Goal: Task Accomplishment & Management: Complete application form

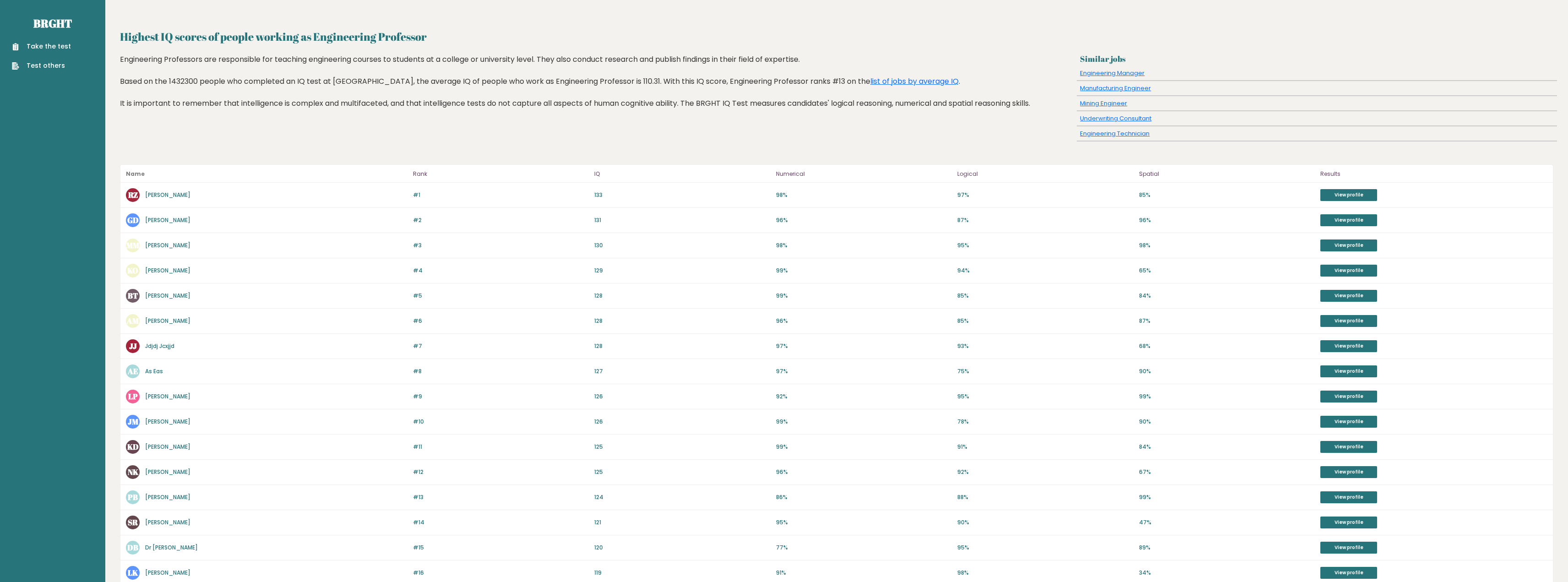
click at [62, 42] on link "Take the test" at bounding box center [41, 47] width 59 height 10
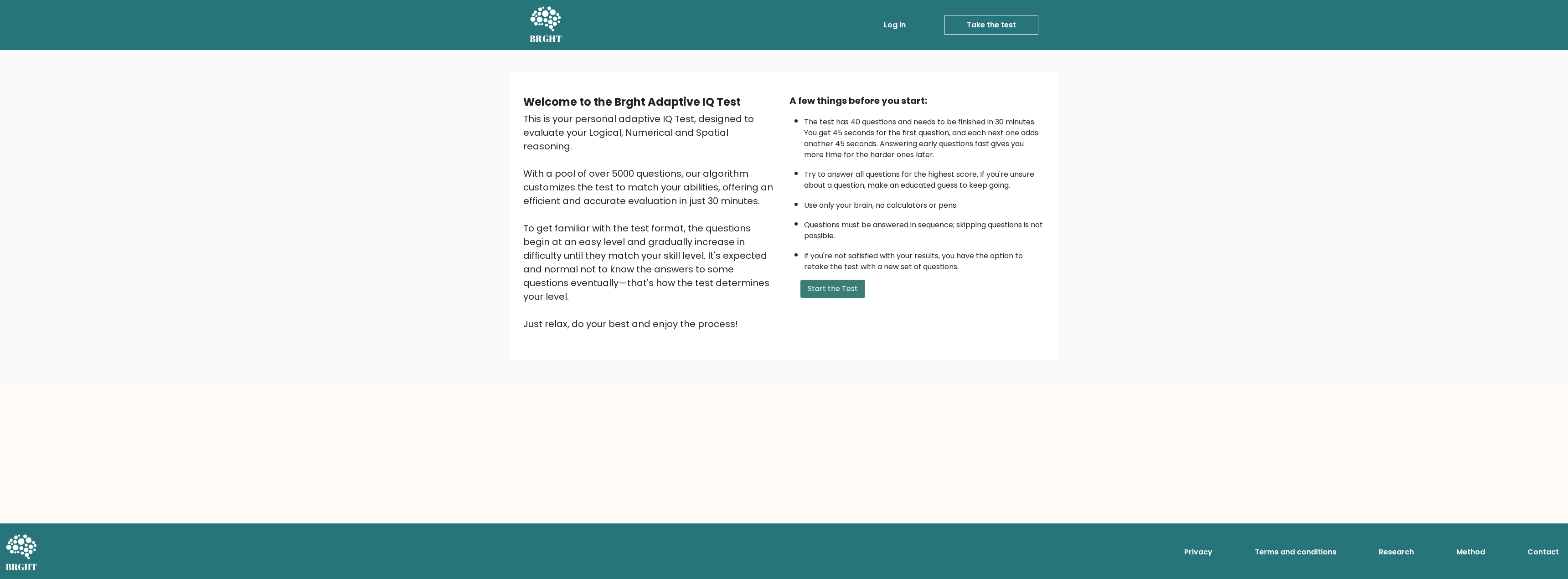
click at [839, 281] on button "Start the Test" at bounding box center [833, 289] width 65 height 18
click at [855, 280] on button "Start the Test" at bounding box center [833, 289] width 65 height 18
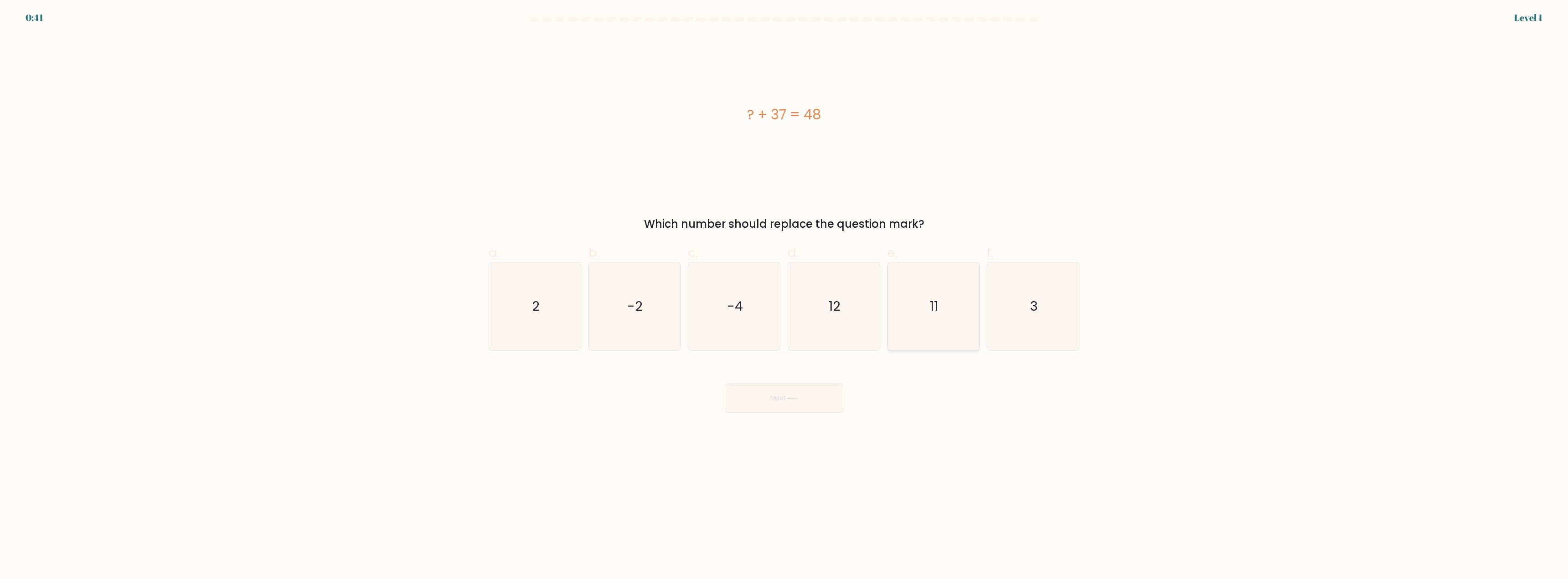
click at [917, 314] on icon "11" at bounding box center [933, 306] width 88 height 88
click at [785, 296] on input "e. 11" at bounding box center [784, 293] width 1 height 6
radio input "true"
click at [786, 408] on button "Next" at bounding box center [784, 398] width 119 height 29
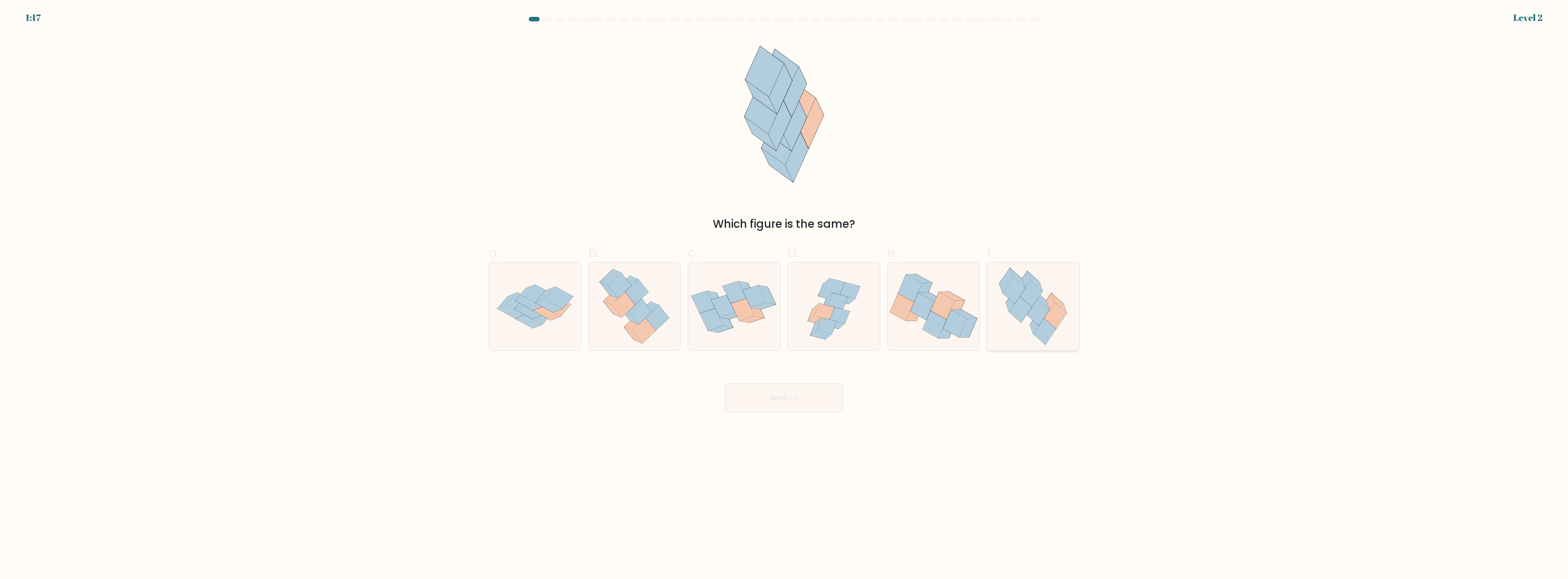
click at [1052, 315] on icon at bounding box center [1056, 316] width 23 height 26
click at [785, 296] on input "f." at bounding box center [784, 293] width 1 height 6
radio input "true"
click at [814, 391] on button "Next" at bounding box center [784, 398] width 119 height 29
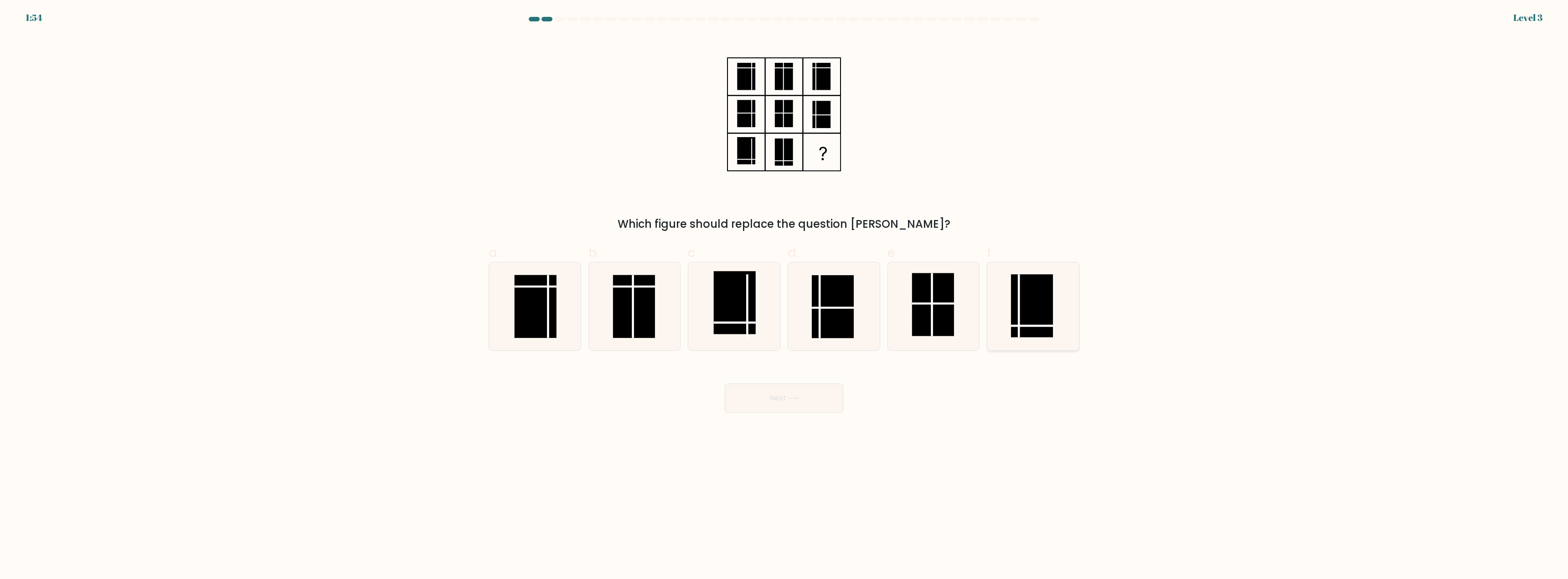
click at [1015, 330] on rect at bounding box center [1032, 306] width 42 height 63
click at [785, 296] on input "f." at bounding box center [784, 293] width 1 height 6
radio input "true"
click at [814, 397] on button "Next" at bounding box center [784, 398] width 119 height 29
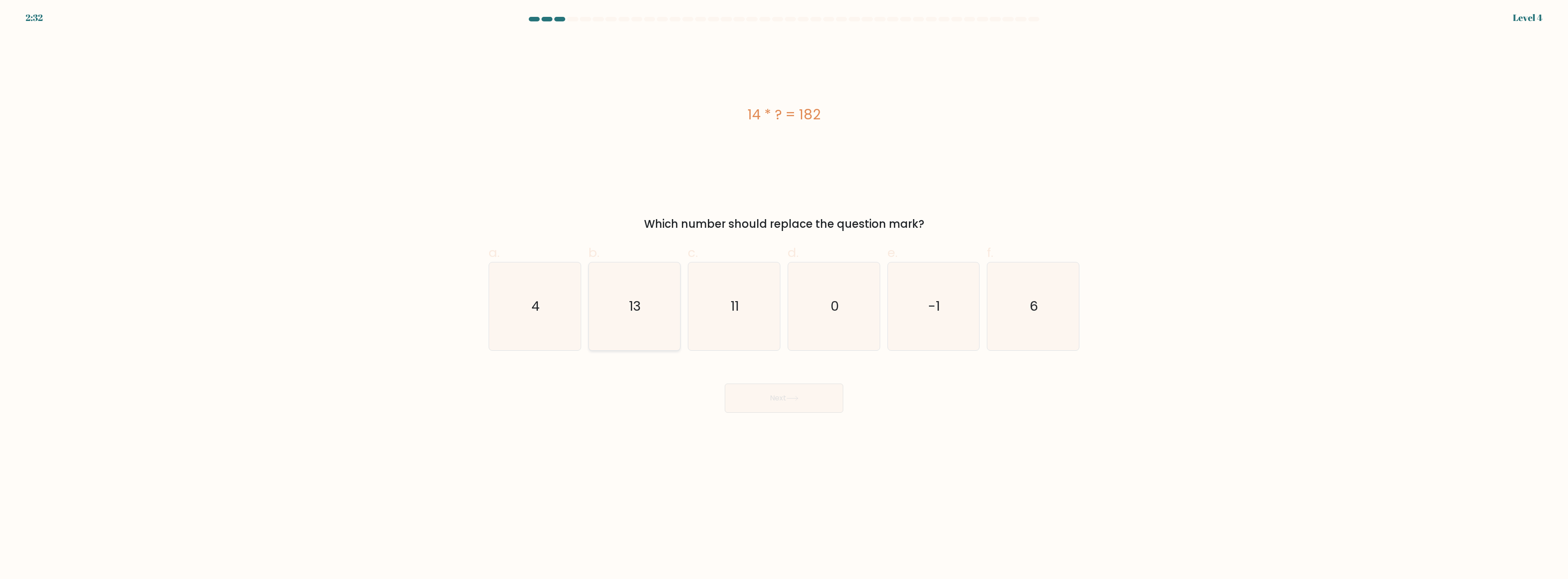
click at [627, 320] on icon "13" at bounding box center [634, 306] width 88 height 88
click at [784, 296] on input "b. 13" at bounding box center [784, 293] width 1 height 6
radio input "true"
click at [788, 402] on button "Next" at bounding box center [784, 398] width 119 height 29
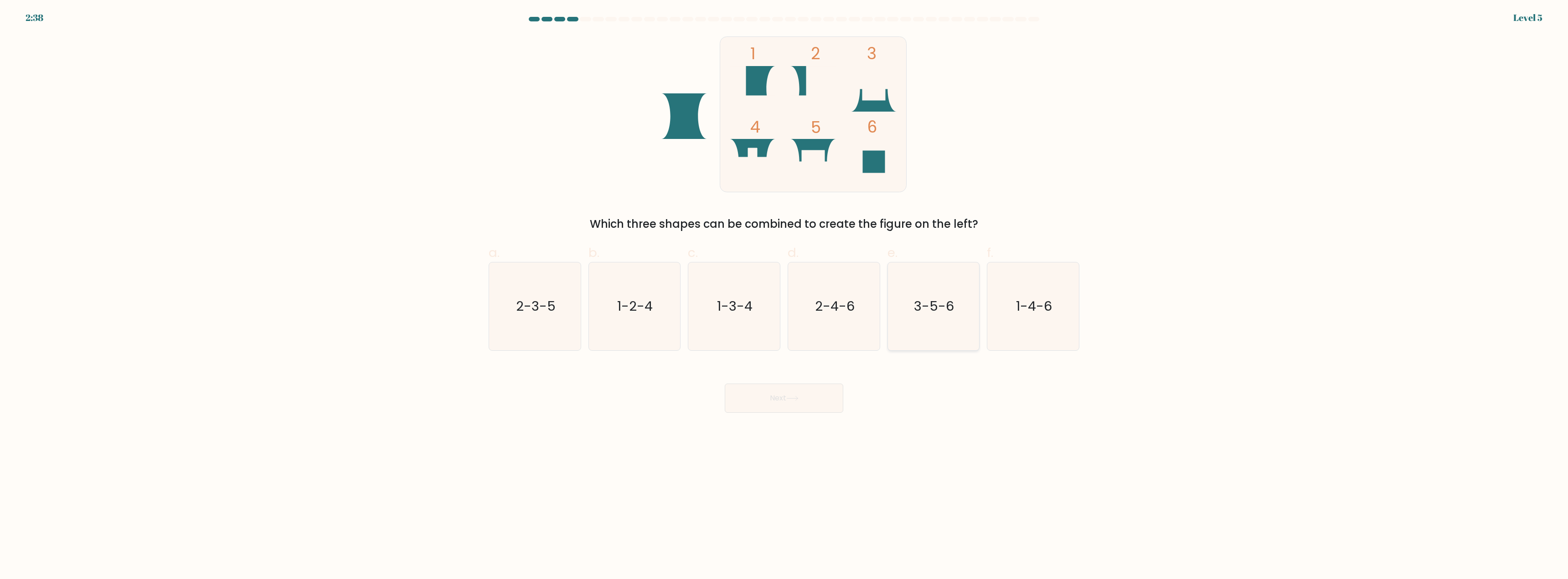
click at [952, 314] on text "3-5-6" at bounding box center [934, 306] width 40 height 18
click at [785, 296] on input "e. 3-5-6" at bounding box center [784, 293] width 1 height 6
radio input "true"
click at [790, 395] on button "Next" at bounding box center [784, 398] width 119 height 29
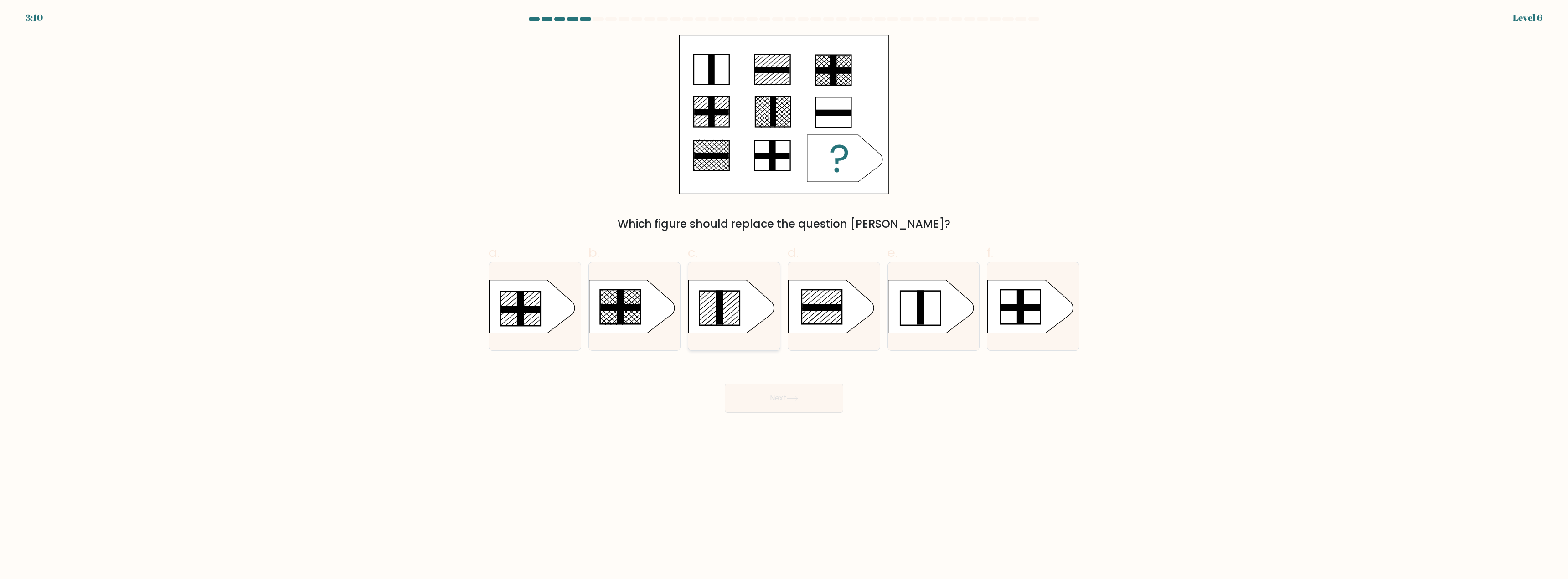
click at [717, 316] on rect at bounding box center [720, 307] width 7 height 35
click at [784, 296] on input "c." at bounding box center [784, 293] width 1 height 6
radio input "true"
click at [800, 405] on button "Next" at bounding box center [784, 398] width 119 height 29
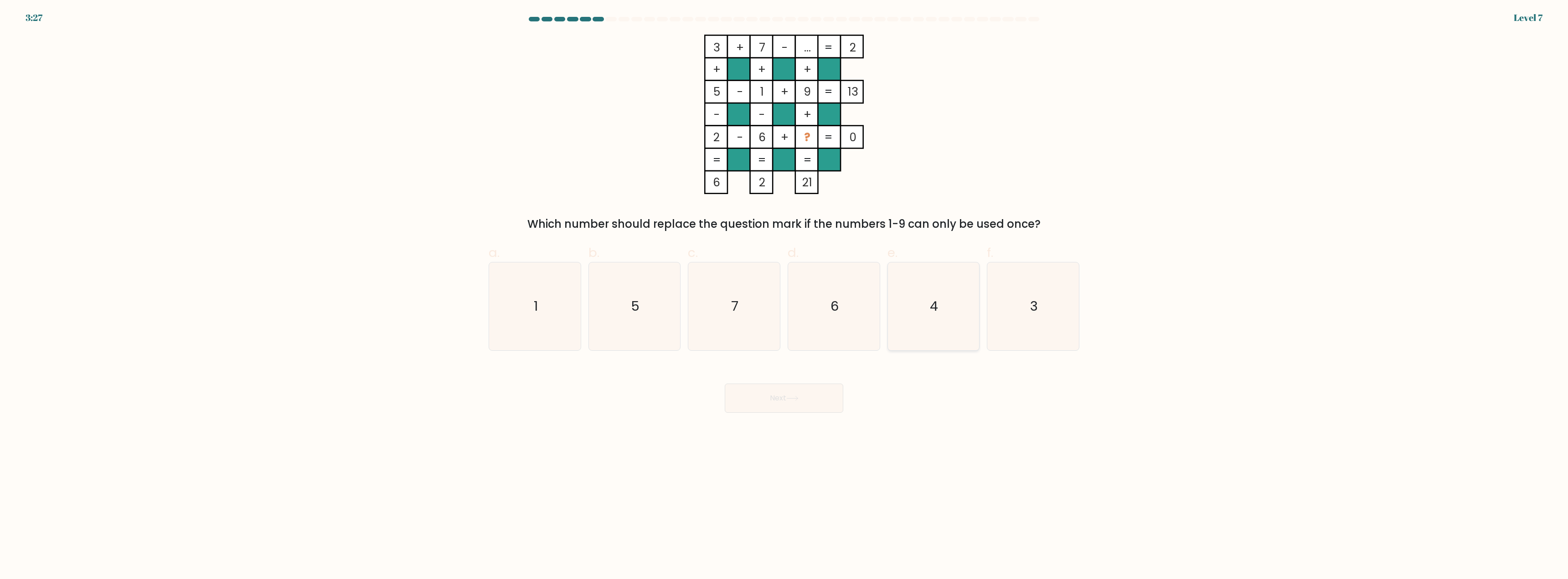
click at [902, 323] on icon "4" at bounding box center [933, 306] width 88 height 88
click at [785, 296] on input "e. 4" at bounding box center [784, 293] width 1 height 6
radio input "true"
click at [824, 403] on button "Next" at bounding box center [784, 398] width 119 height 29
click at [822, 403] on button "Next" at bounding box center [784, 398] width 119 height 29
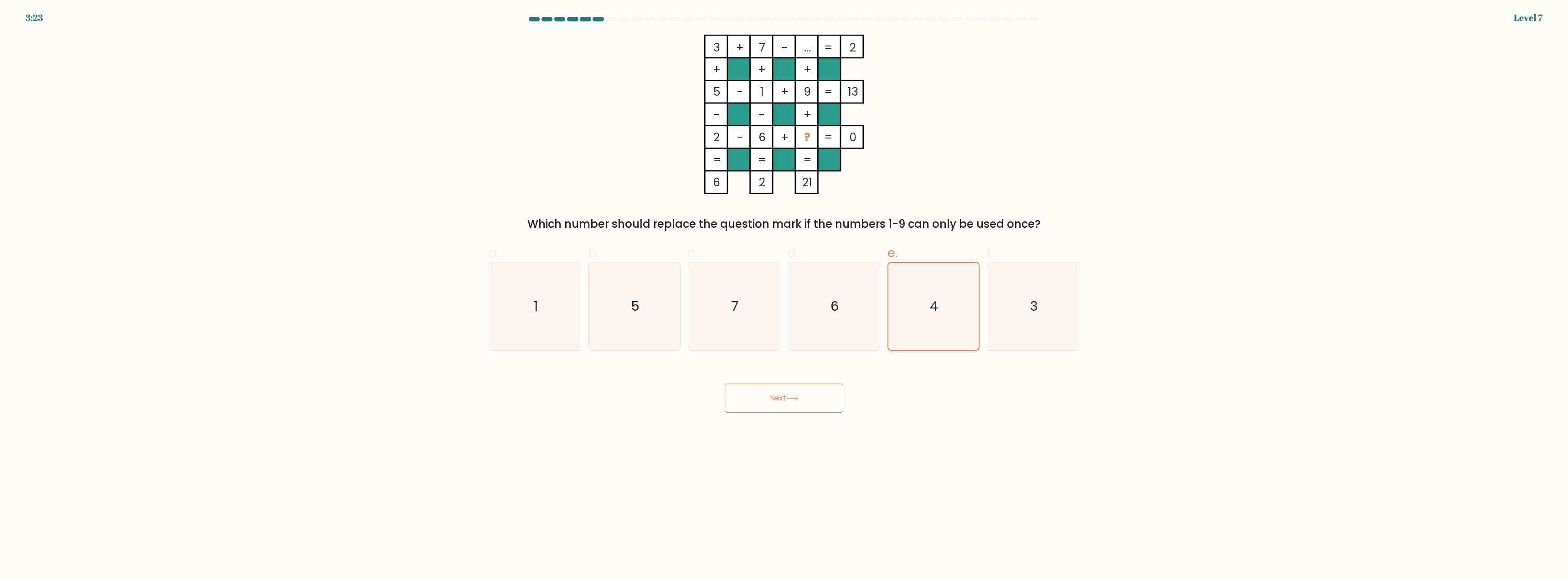
click at [913, 324] on icon "4" at bounding box center [933, 306] width 87 height 87
click at [785, 296] on input "e. 4" at bounding box center [784, 293] width 1 height 6
click at [799, 400] on icon at bounding box center [792, 398] width 12 height 5
click at [749, 388] on button "Next" at bounding box center [784, 398] width 119 height 29
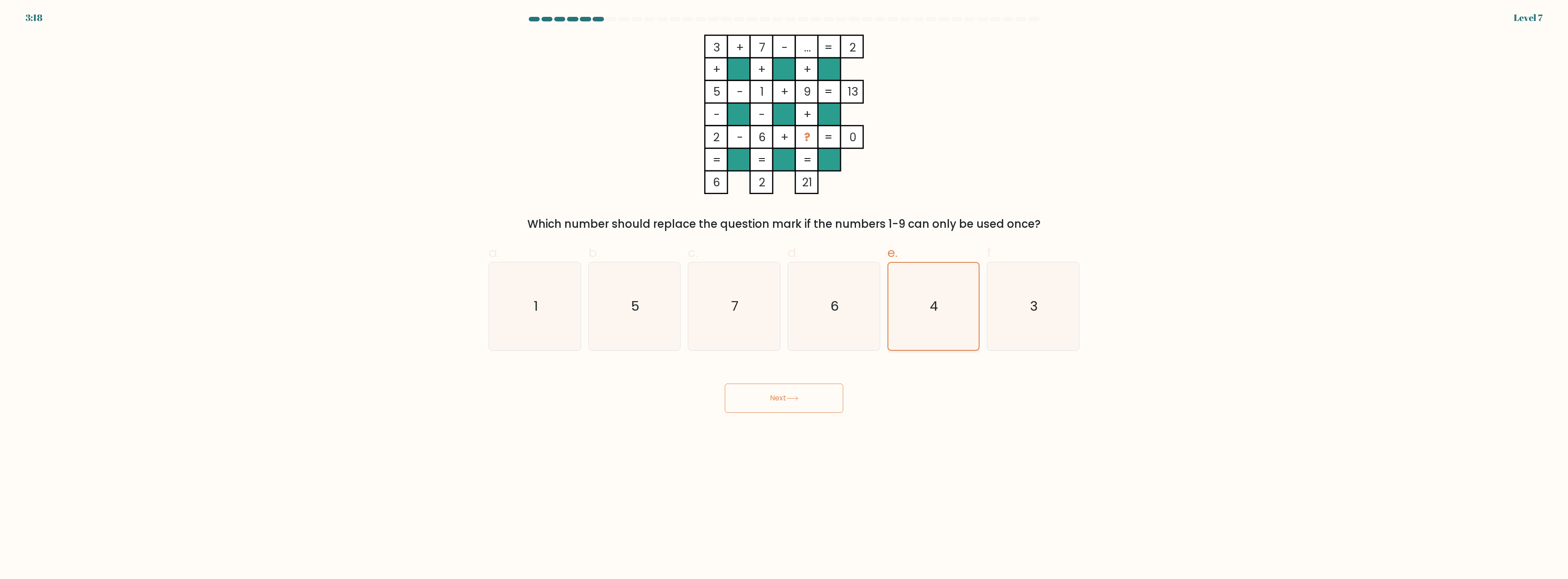
drag, startPoint x: 937, startPoint y: 270, endPoint x: 933, endPoint y: 276, distance: 7.2
click at [937, 271] on icon "4" at bounding box center [933, 306] width 87 height 87
click at [785, 290] on input "e. 4" at bounding box center [784, 293] width 1 height 6
click at [802, 314] on icon "6" at bounding box center [834, 306] width 88 height 88
click at [785, 296] on input "d. 6" at bounding box center [784, 293] width 1 height 6
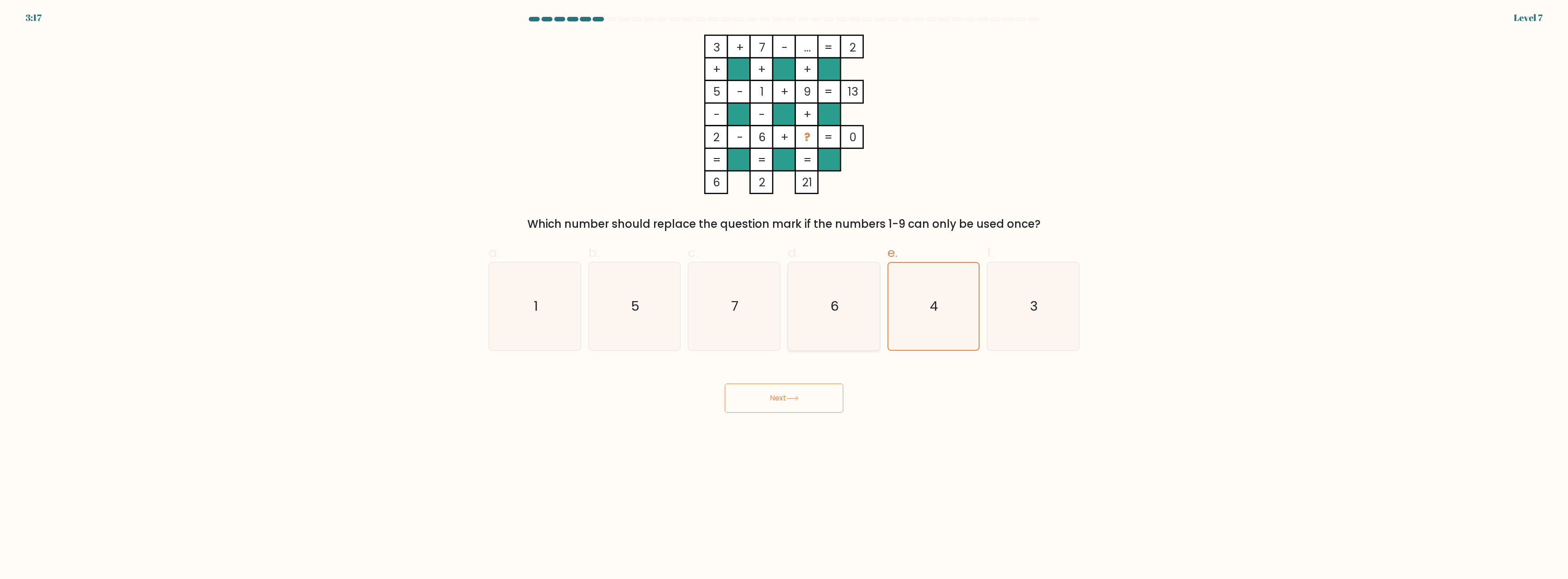
radio input "true"
click at [913, 315] on icon "4" at bounding box center [933, 306] width 88 height 88
click at [785, 296] on input "e. 4" at bounding box center [784, 293] width 1 height 6
radio input "true"
click at [823, 396] on button "Next" at bounding box center [784, 398] width 119 height 29
